Goal: Task Accomplishment & Management: Manage account settings

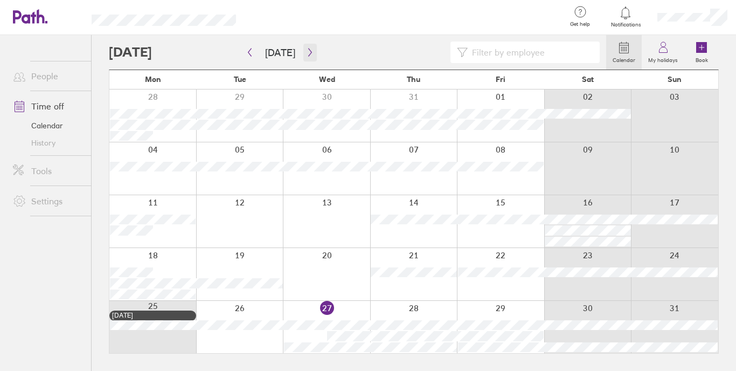
click at [305, 57] on button "button" at bounding box center [309, 53] width 13 height 18
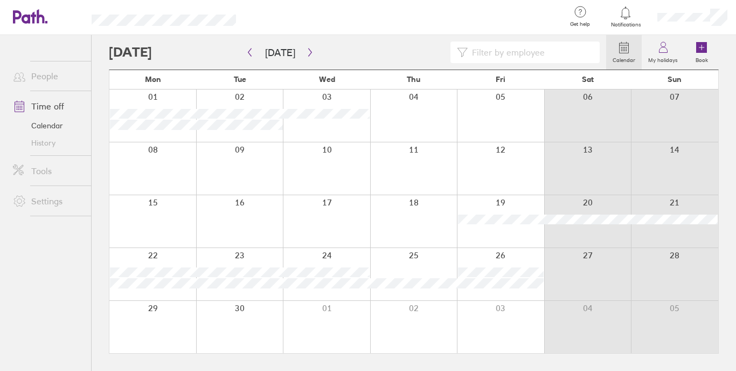
click at [407, 218] on div at bounding box center [413, 221] width 87 height 52
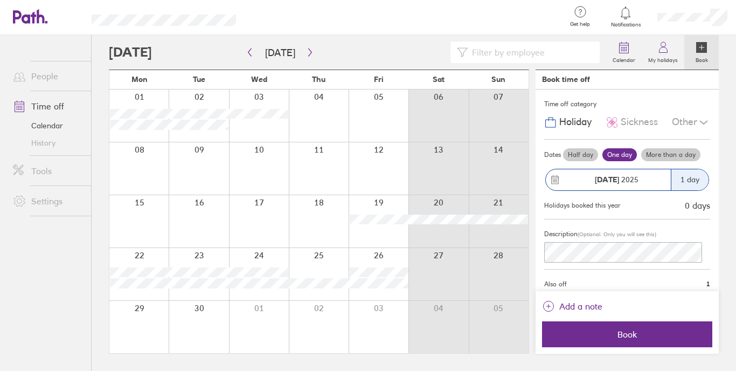
click at [573, 155] on label "Half day" at bounding box center [580, 154] width 35 height 13
click at [0, 0] on input "Half day" at bounding box center [0, 0] width 0 height 0
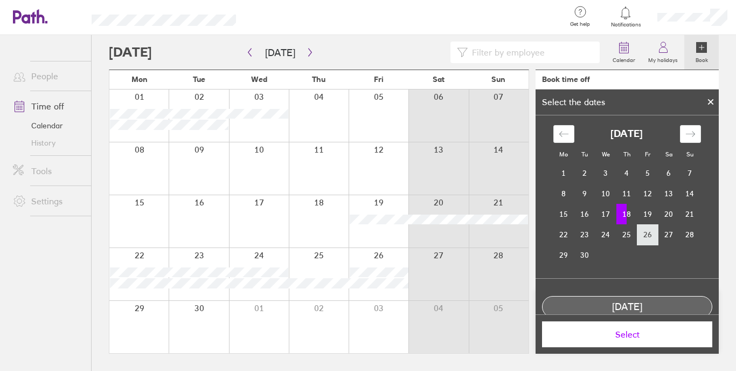
scroll to position [52, 0]
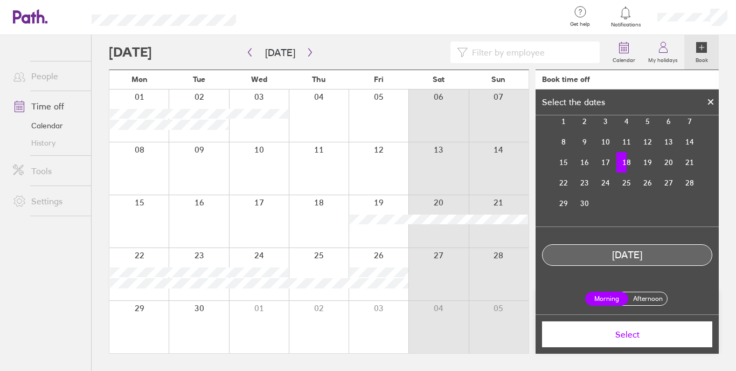
click at [642, 299] on label "Afternoon" at bounding box center [647, 298] width 43 height 13
click at [0, 0] on input "Afternoon" at bounding box center [0, 0] width 0 height 0
click at [642, 339] on button "Select" at bounding box center [627, 334] width 170 height 26
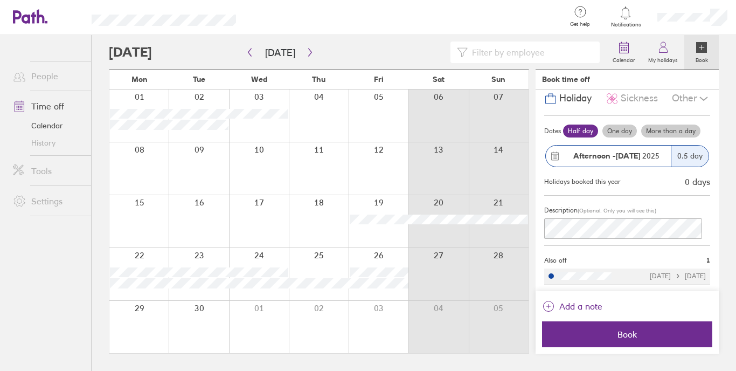
scroll to position [0, 0]
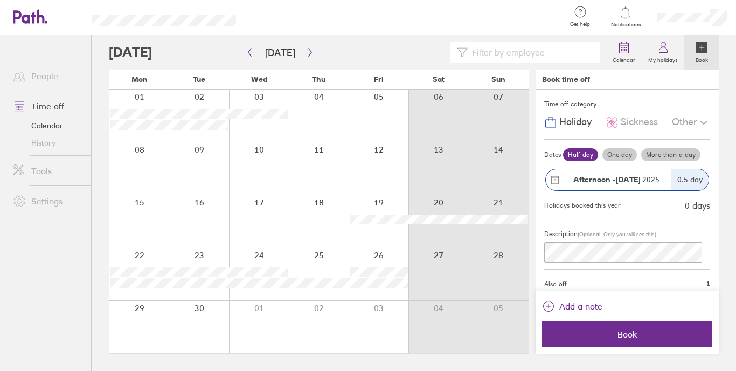
click at [687, 124] on div "Other" at bounding box center [691, 122] width 38 height 20
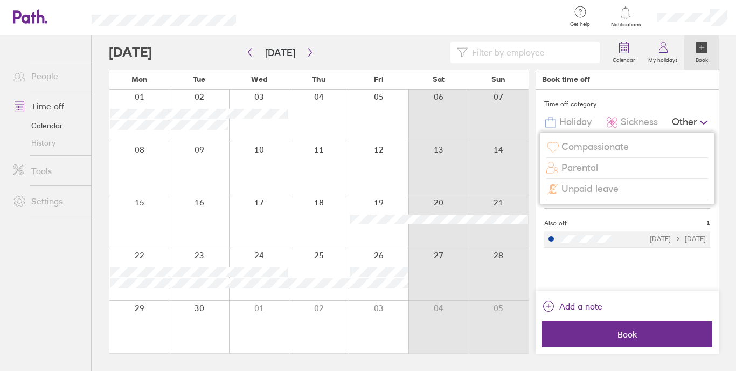
click at [687, 124] on div "Other" at bounding box center [691, 122] width 38 height 20
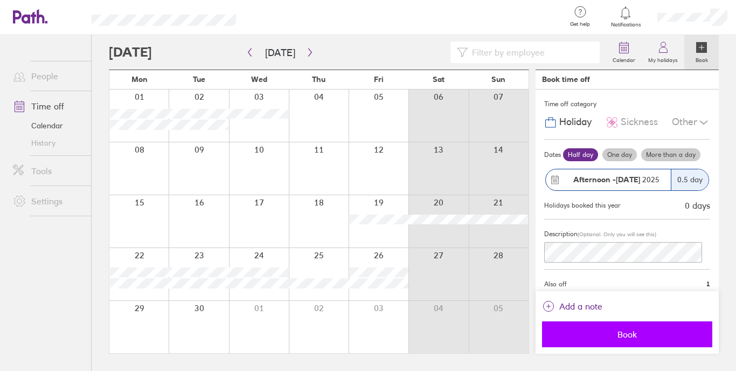
click at [621, 326] on button "Book" at bounding box center [627, 334] width 170 height 26
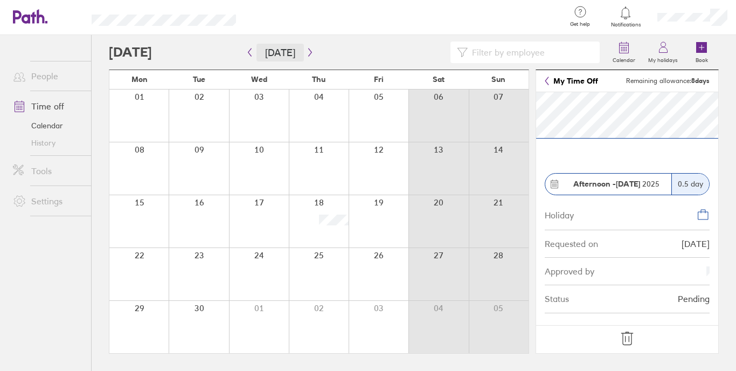
click at [280, 51] on button "[DATE]" at bounding box center [279, 53] width 47 height 18
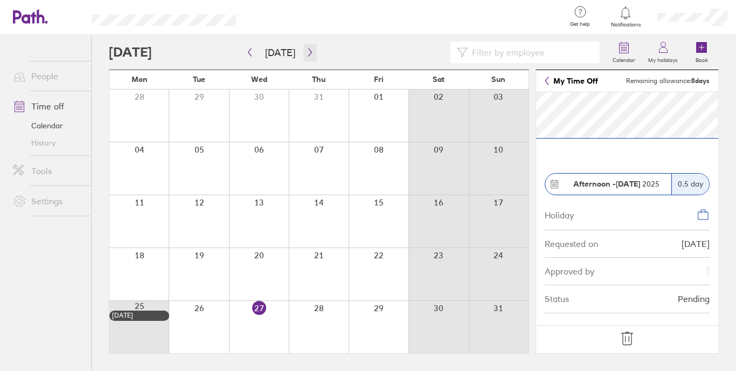
click at [306, 53] on icon "button" at bounding box center [310, 52] width 8 height 9
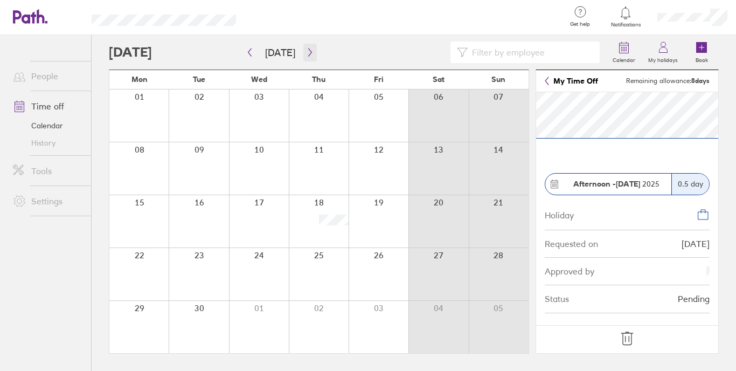
click at [313, 57] on button "button" at bounding box center [309, 53] width 13 height 18
click at [556, 84] on link "My Time Off" at bounding box center [571, 80] width 53 height 9
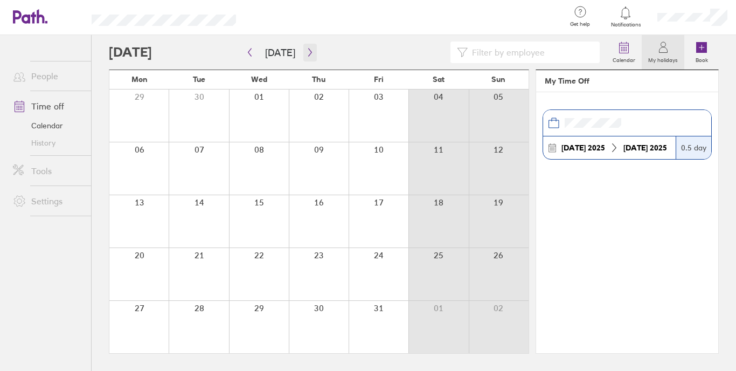
click at [308, 54] on icon "button" at bounding box center [310, 52] width 8 height 9
click at [622, 50] on icon at bounding box center [623, 47] width 13 height 13
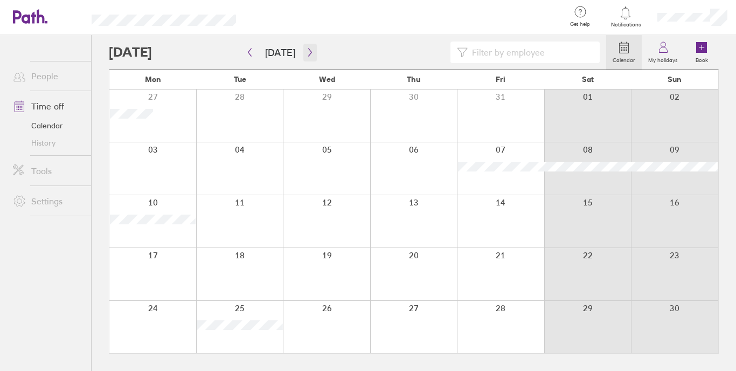
click at [308, 51] on icon "button" at bounding box center [309, 52] width 3 height 8
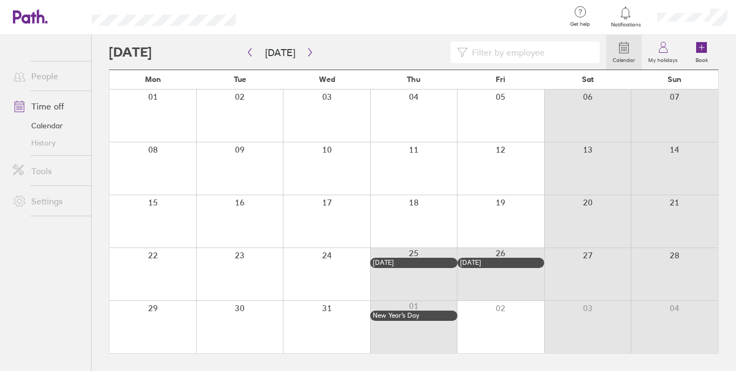
click at [627, 54] on label "Calendar" at bounding box center [624, 59] width 36 height 10
click at [306, 52] on icon "button" at bounding box center [310, 52] width 8 height 9
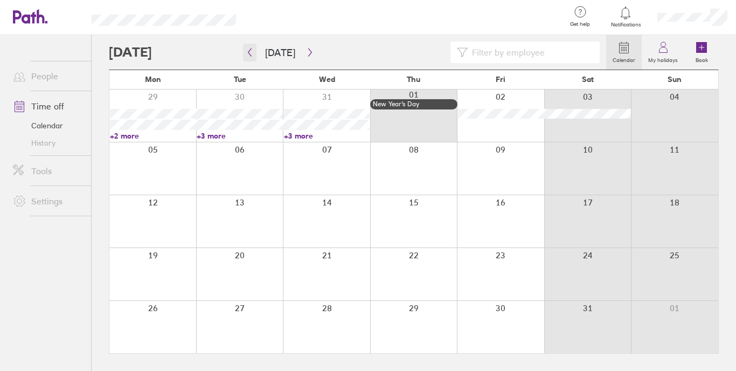
click at [248, 53] on icon "button" at bounding box center [250, 52] width 8 height 9
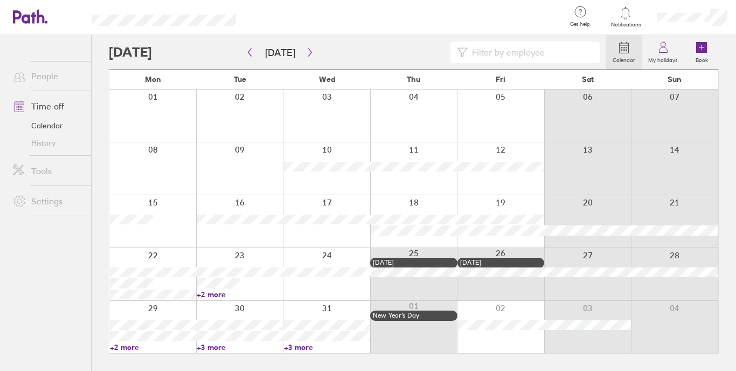
click at [241, 261] on div at bounding box center [239, 274] width 87 height 52
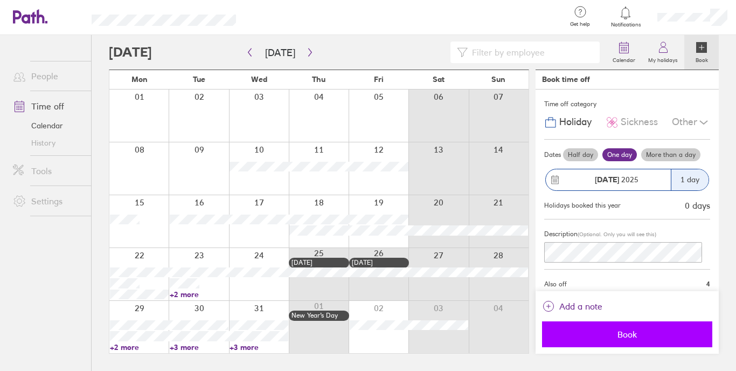
click at [628, 339] on button "Book" at bounding box center [627, 334] width 170 height 26
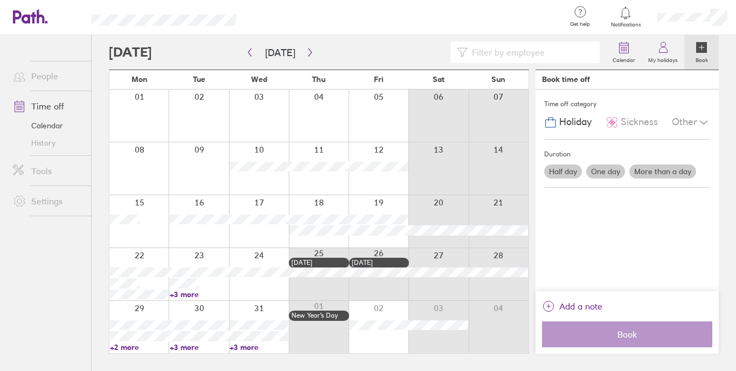
click at [441, 258] on div at bounding box center [438, 274] width 60 height 52
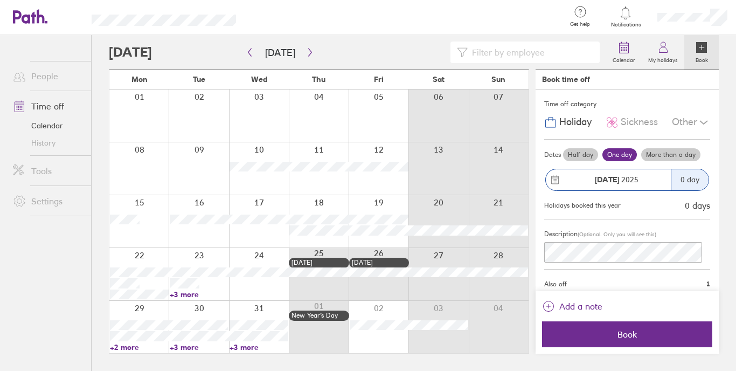
click at [131, 310] on div at bounding box center [138, 327] width 59 height 52
click at [136, 310] on div at bounding box center [138, 327] width 59 height 52
click at [583, 152] on label "Half day" at bounding box center [580, 154] width 35 height 13
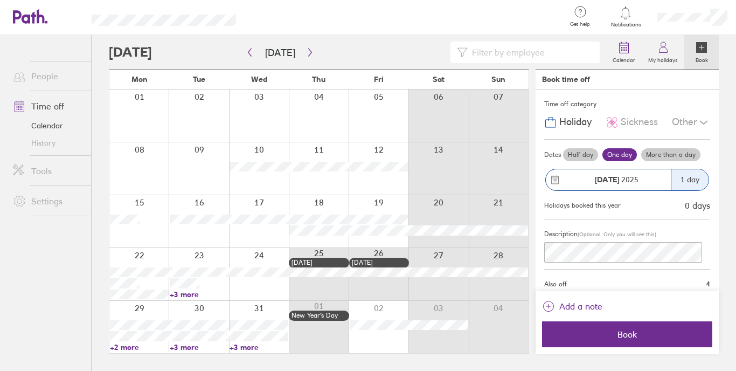
click at [0, 0] on input "Half day" at bounding box center [0, 0] width 0 height 0
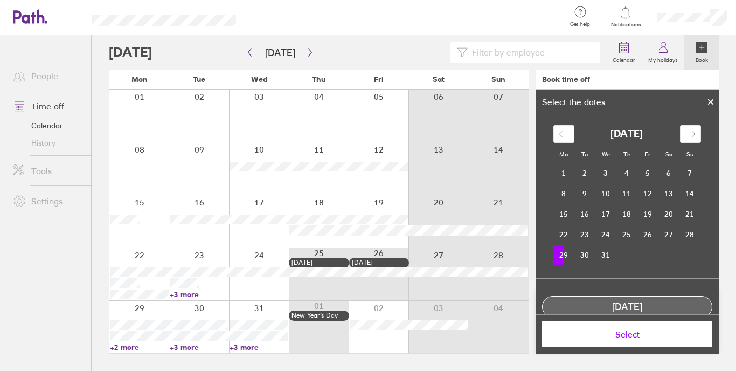
click at [630, 339] on span "Select" at bounding box center [626, 334] width 155 height 10
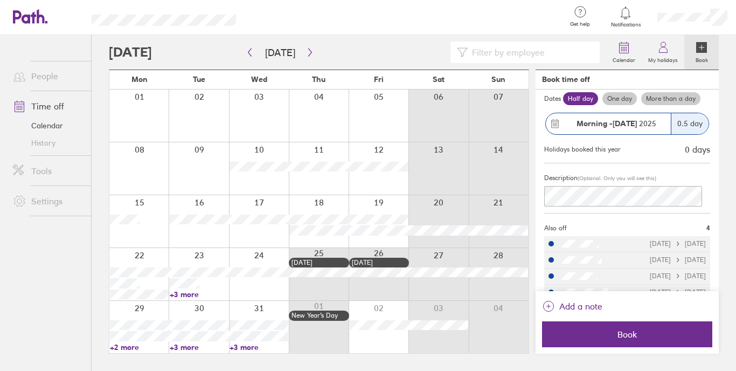
scroll to position [72, 0]
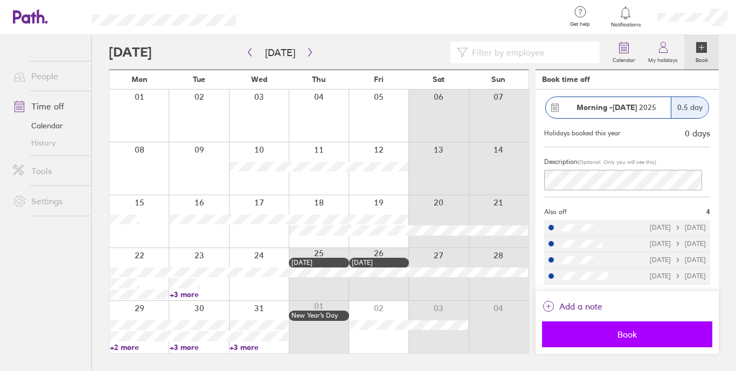
click at [635, 333] on span "Book" at bounding box center [626, 334] width 155 height 10
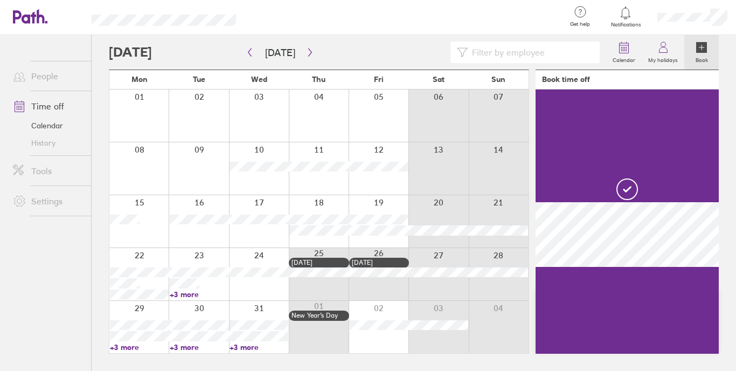
scroll to position [0, 0]
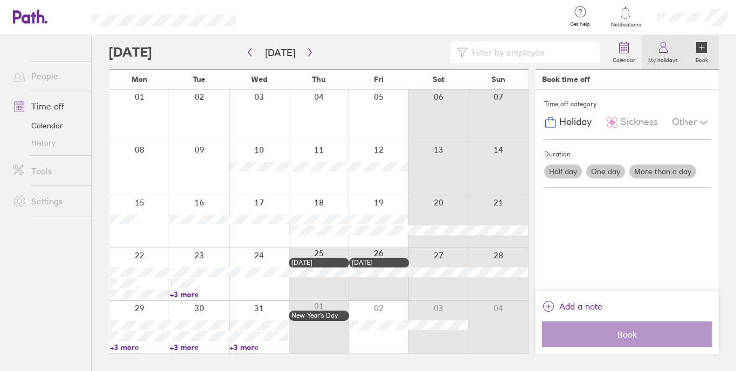
click at [665, 43] on circle at bounding box center [662, 44] width 5 height 5
